Goal: Information Seeking & Learning: Find specific fact

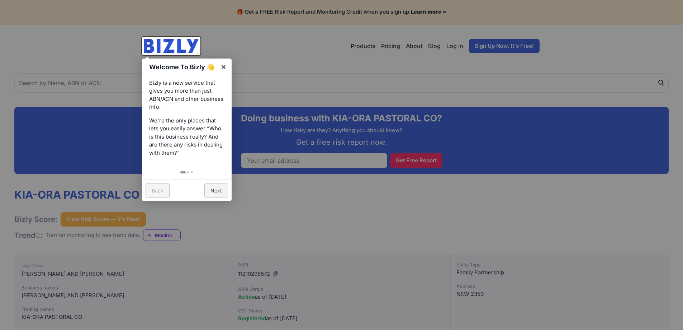
scroll to position [143, 0]
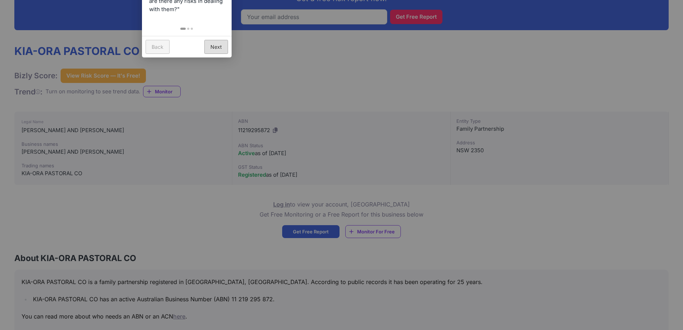
click at [226, 47] on link "Next" at bounding box center [216, 47] width 24 height 14
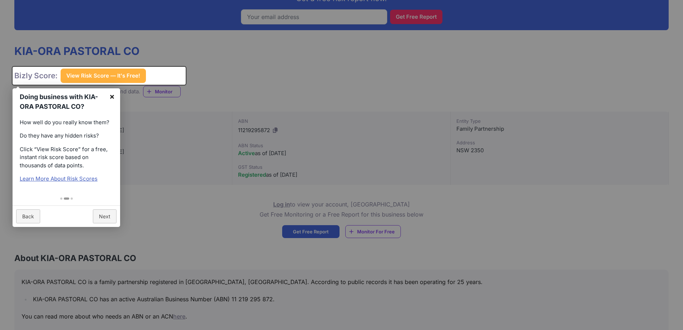
click at [117, 96] on link "×" at bounding box center [112, 96] width 16 height 16
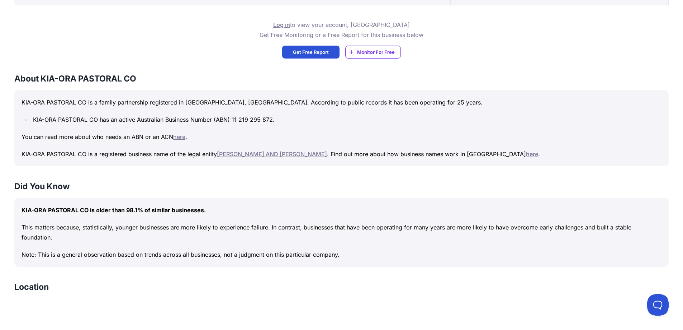
scroll to position [0, 0]
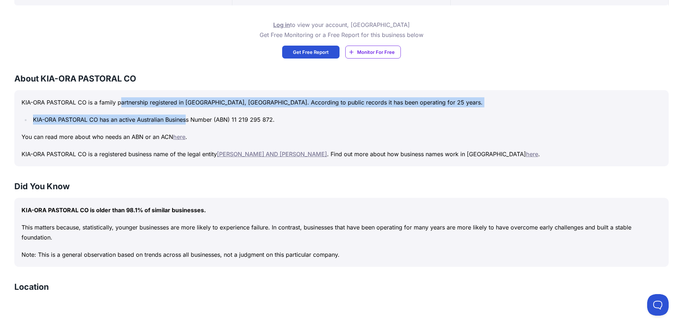
drag, startPoint x: 129, startPoint y: 102, endPoint x: 214, endPoint y: 112, distance: 84.8
click at [208, 111] on div "KIA-ORA PASTORAL CO is a family partnership registered in [GEOGRAPHIC_DATA], [G…" at bounding box center [341, 128] width 655 height 76
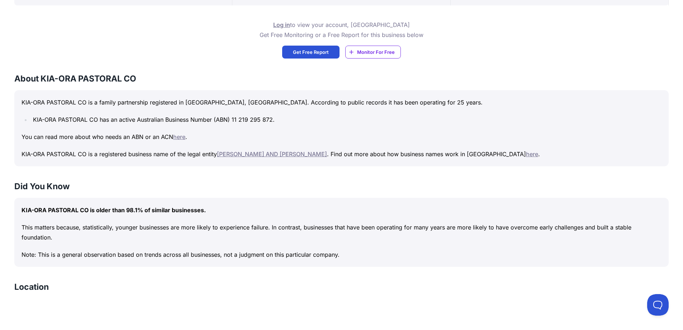
click at [216, 112] on div "KIA-ORA PASTORAL CO is a family partnership registered in [GEOGRAPHIC_DATA], [G…" at bounding box center [341, 128] width 655 height 76
drag, startPoint x: 253, startPoint y: 125, endPoint x: 128, endPoint y: 116, distance: 125.2
click at [95, 114] on div "KIA-ORA PASTORAL CO is a family partnership registered in [GEOGRAPHIC_DATA], [G…" at bounding box center [341, 128] width 655 height 76
click at [160, 121] on li "KIA-ORA PASTORAL CO has an active Australian Business Number (ABN) 11 219 295 8…" at bounding box center [346, 119] width 631 height 10
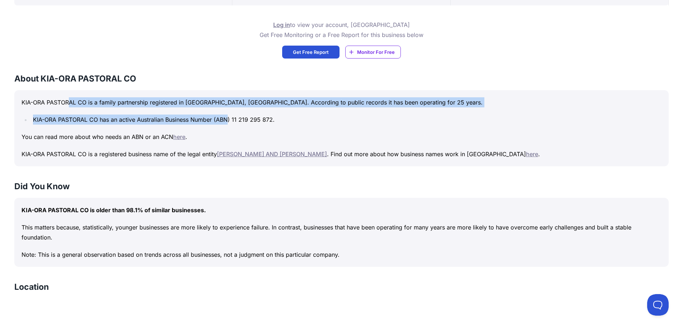
drag, startPoint x: 157, startPoint y: 113, endPoint x: 228, endPoint y: 121, distance: 72.3
click at [228, 121] on div "KIA-ORA PASTORAL CO is a family partnership registered in [GEOGRAPHIC_DATA], [G…" at bounding box center [341, 128] width 655 height 76
click at [227, 124] on li "KIA-ORA PASTORAL CO has an active Australian Business Number (ABN) 11 219 295 8…" at bounding box center [346, 119] width 631 height 10
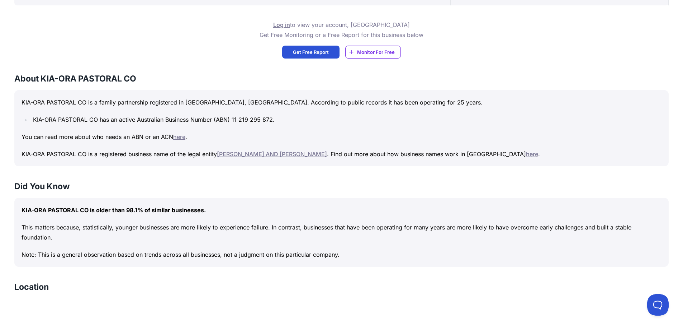
scroll to position [359, 0]
